Goal: Use online tool/utility: Utilize a website feature to perform a specific function

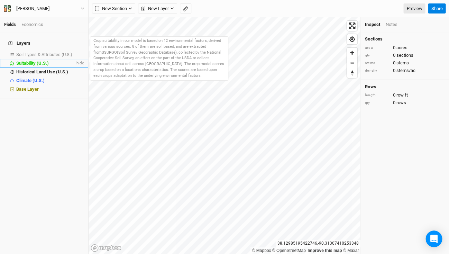
click at [43, 60] on span "Suitability (U.S.)" at bounding box center [32, 62] width 32 height 5
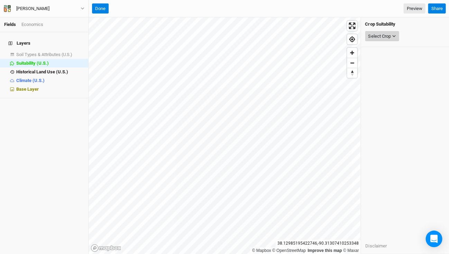
click at [393, 36] on icon "button" at bounding box center [393, 36] width 3 height 2
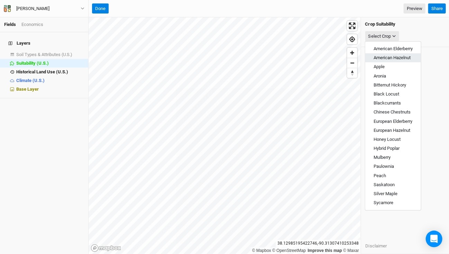
click at [397, 55] on span "American Hazelnut" at bounding box center [391, 57] width 37 height 5
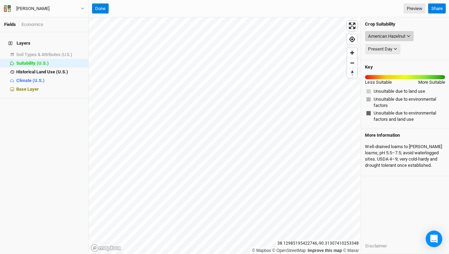
click at [408, 35] on icon "button" at bounding box center [408, 36] width 4 height 4
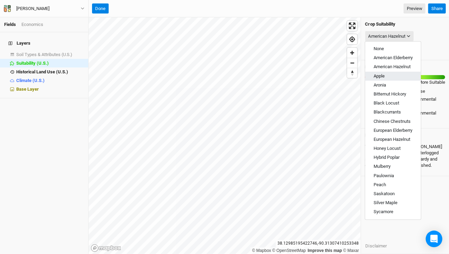
click at [401, 75] on button "Apple" at bounding box center [393, 76] width 56 height 9
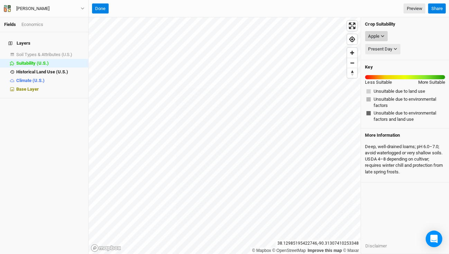
click at [384, 35] on button "Apple" at bounding box center [376, 36] width 22 height 10
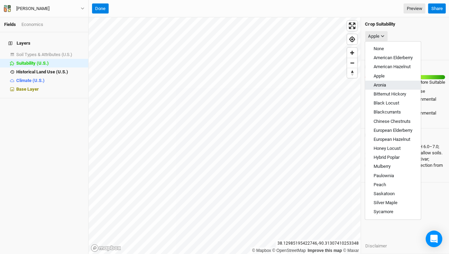
click at [388, 81] on button "Aronia" at bounding box center [393, 85] width 56 height 9
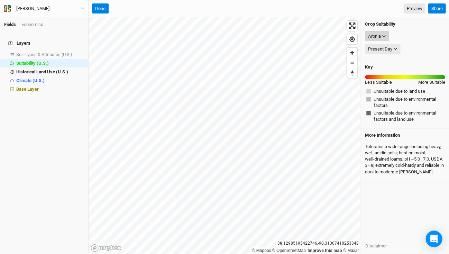
click at [385, 36] on icon "button" at bounding box center [384, 36] width 4 height 4
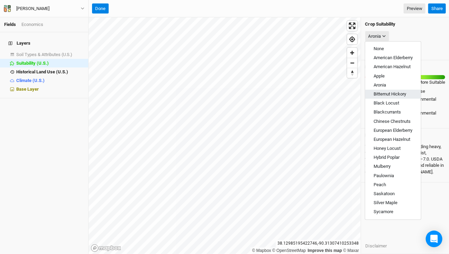
click at [394, 93] on span "Bitternut Hickory" at bounding box center [389, 93] width 32 height 5
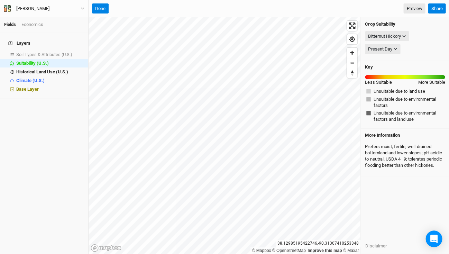
click at [409, 32] on div "Bitternut Hickory None American Elderberry American Hazelnut Apple Aronia Bitte…" at bounding box center [405, 36] width 80 height 13
click at [405, 33] on button "Bitternut Hickory" at bounding box center [387, 36] width 44 height 10
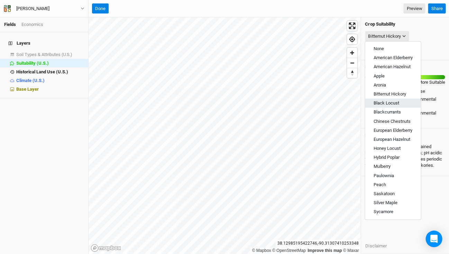
click at [389, 101] on span "Black Locust" at bounding box center [386, 102] width 26 height 5
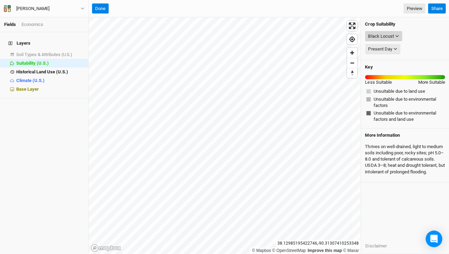
click at [398, 36] on icon "button" at bounding box center [397, 36] width 4 height 4
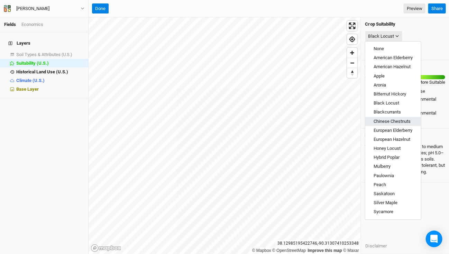
click at [403, 120] on span "Chinese Chestnuts" at bounding box center [391, 121] width 37 height 5
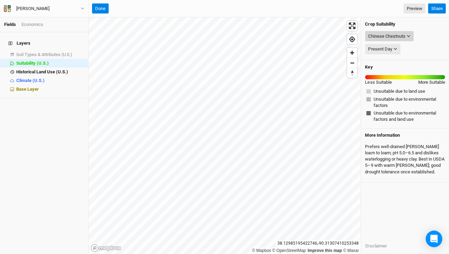
click at [410, 36] on icon "button" at bounding box center [408, 36] width 4 height 4
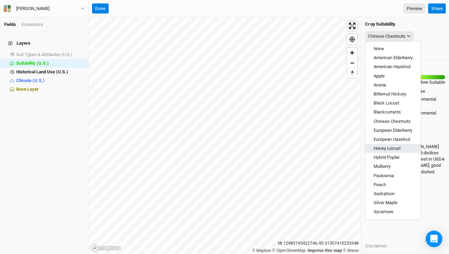
click at [397, 146] on span "Honey Locust" at bounding box center [386, 148] width 27 height 5
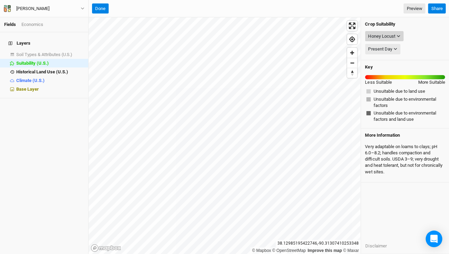
click at [399, 32] on button "Honey Locust" at bounding box center [384, 36] width 38 height 10
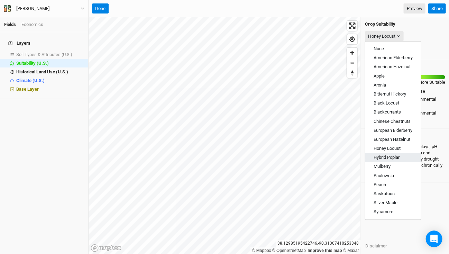
click at [398, 155] on span "Hybrid Poplar" at bounding box center [386, 157] width 26 height 5
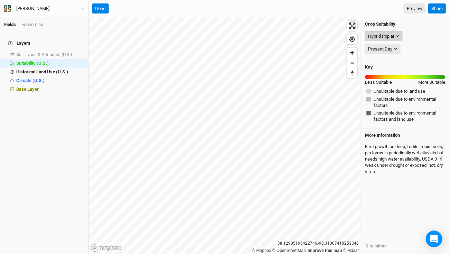
click at [397, 35] on icon "button" at bounding box center [396, 36] width 3 height 2
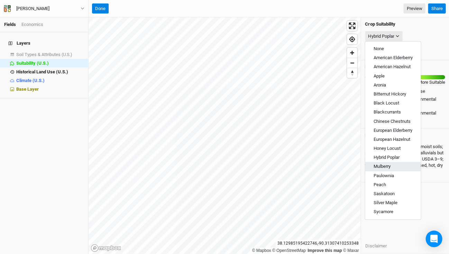
click at [386, 163] on span "Mulberry" at bounding box center [381, 165] width 17 height 5
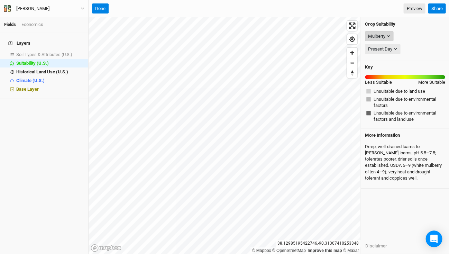
click at [390, 37] on button "Mulberry" at bounding box center [379, 36] width 28 height 10
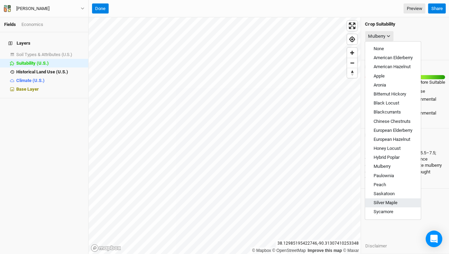
click at [391, 200] on span "Silver Maple" at bounding box center [385, 202] width 24 height 5
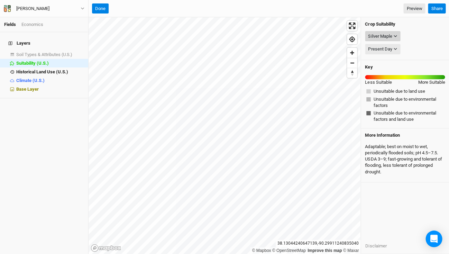
click at [396, 36] on icon "button" at bounding box center [395, 36] width 4 height 4
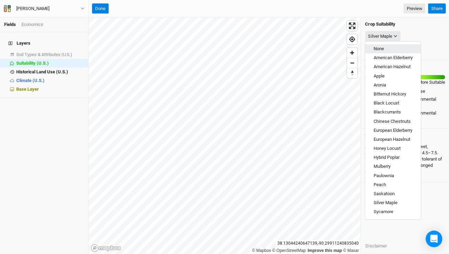
click at [381, 46] on span "None" at bounding box center [378, 48] width 10 height 5
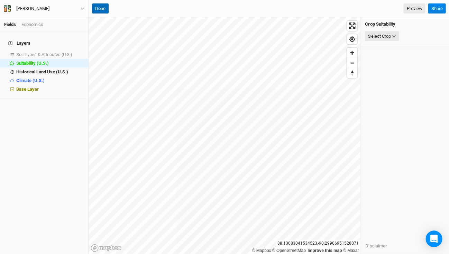
click at [103, 7] on button "Done" at bounding box center [100, 8] width 17 height 10
